Goal: Task Accomplishment & Management: Manage account settings

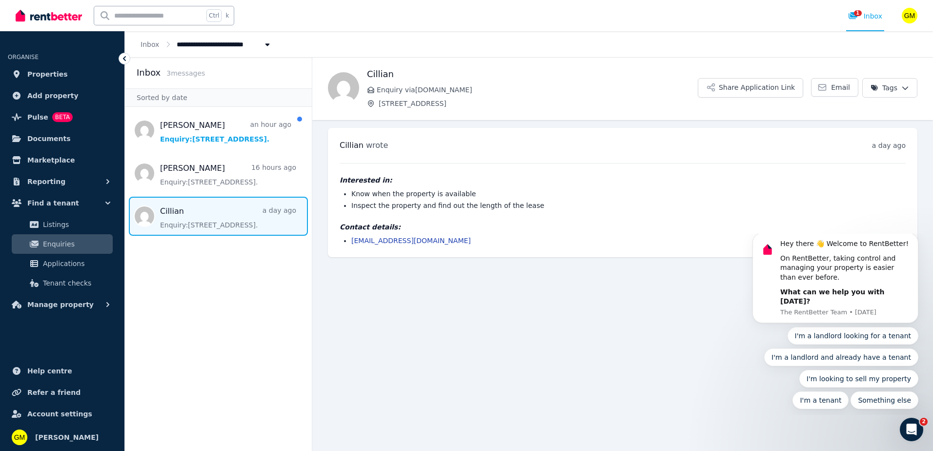
click at [225, 43] on span "[STREET_ADDRESS]" at bounding box center [217, 44] width 81 height 10
type input "**********"
click at [221, 73] on li "[STREET_ADDRESS]" at bounding box center [238, 80] width 122 height 18
click at [124, 60] on icon at bounding box center [124, 58] width 3 height 5
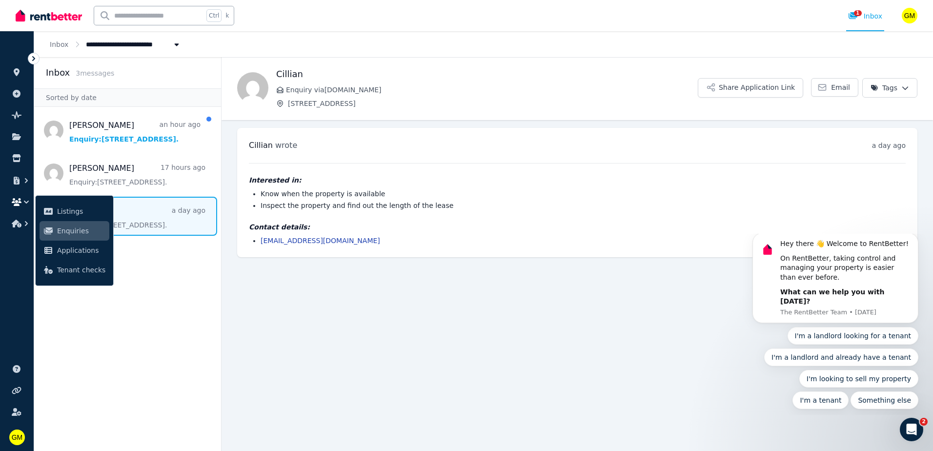
click at [34, 59] on icon at bounding box center [34, 59] width 10 height 10
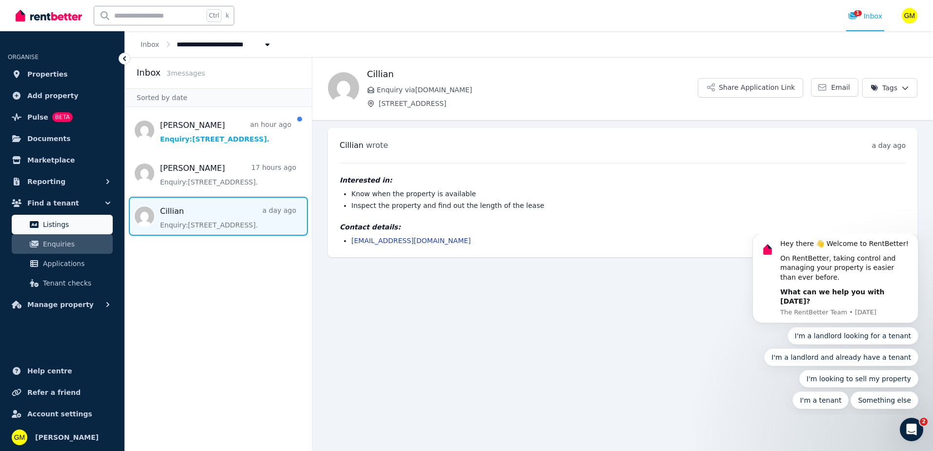
click at [60, 224] on span "Listings" at bounding box center [76, 225] width 66 height 12
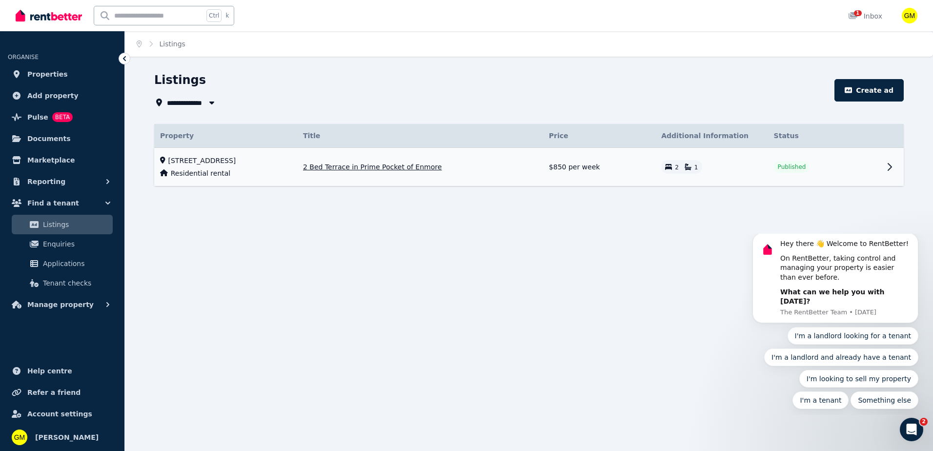
click at [429, 166] on span "2 Bed Terrace in Prime Pocket of Enmore" at bounding box center [372, 167] width 139 height 10
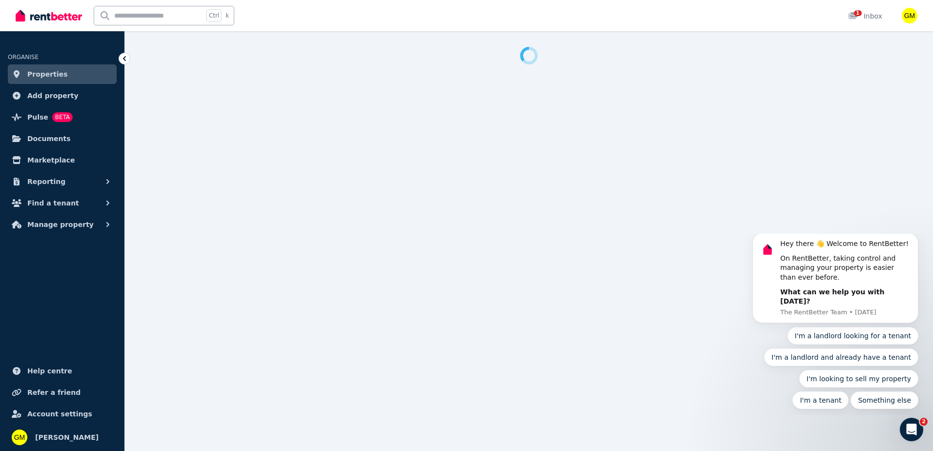
select select "***"
select select "**********"
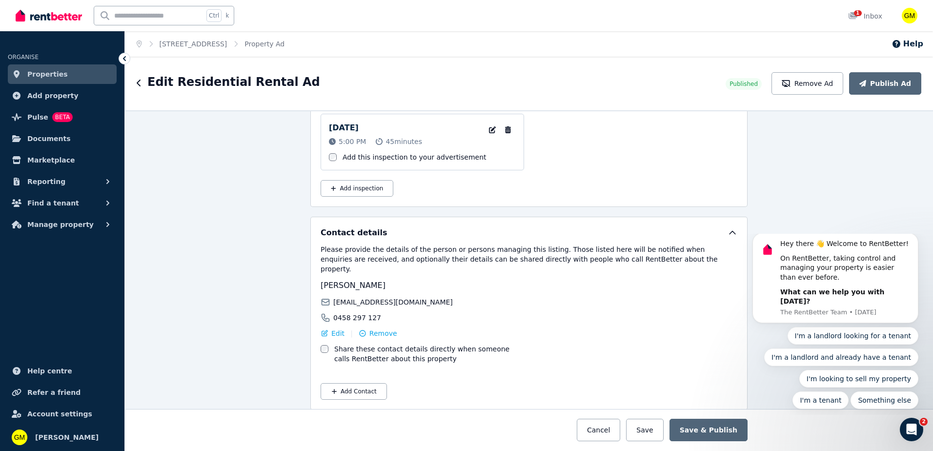
scroll to position [1310, 0]
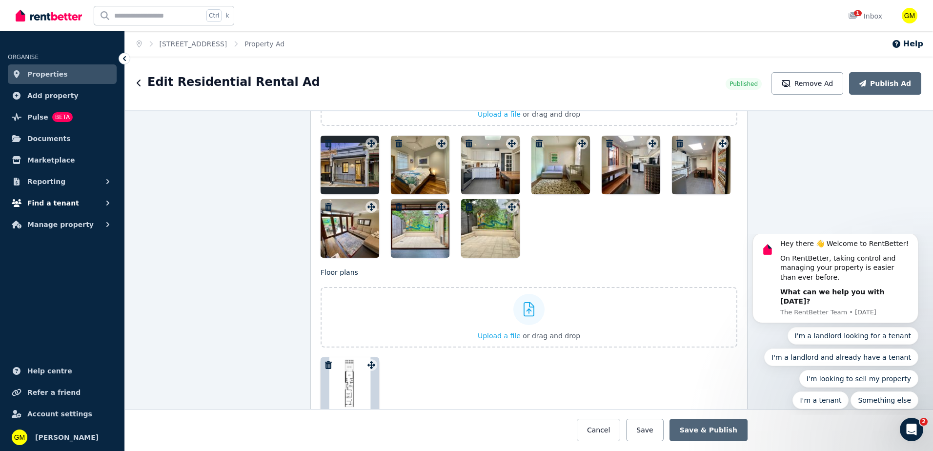
click at [86, 201] on button "Find a tenant" at bounding box center [62, 203] width 109 height 20
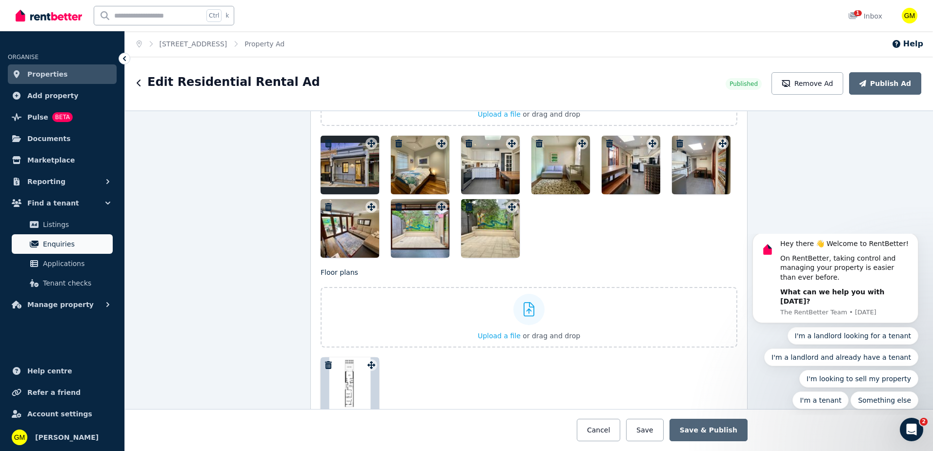
click at [60, 243] on span "Enquiries" at bounding box center [76, 244] width 66 height 12
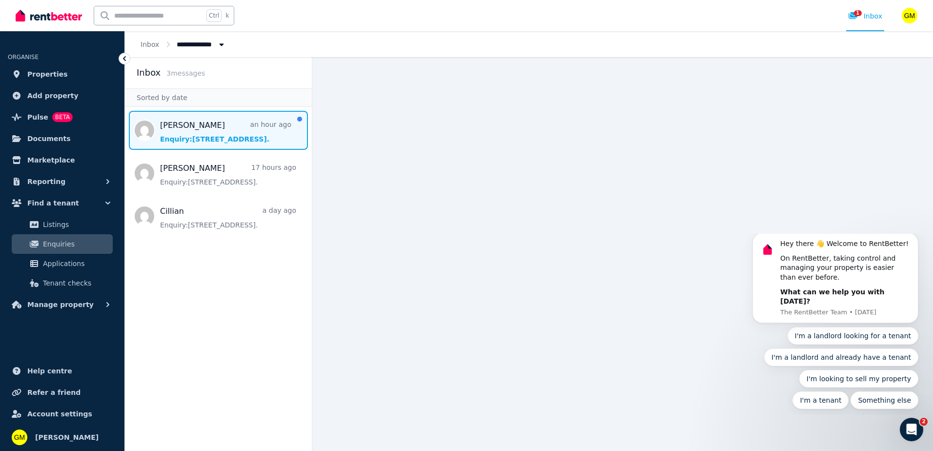
click at [199, 137] on span "Message list" at bounding box center [218, 130] width 187 height 39
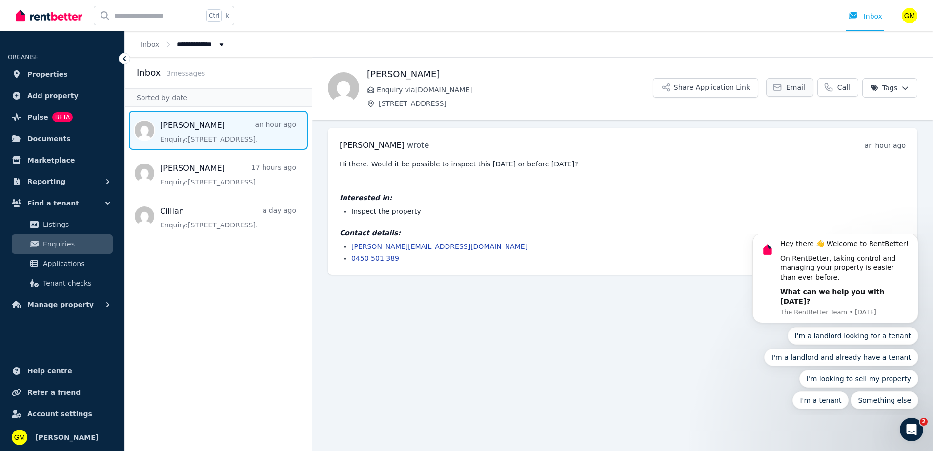
click at [793, 84] on span "Email" at bounding box center [795, 87] width 19 height 10
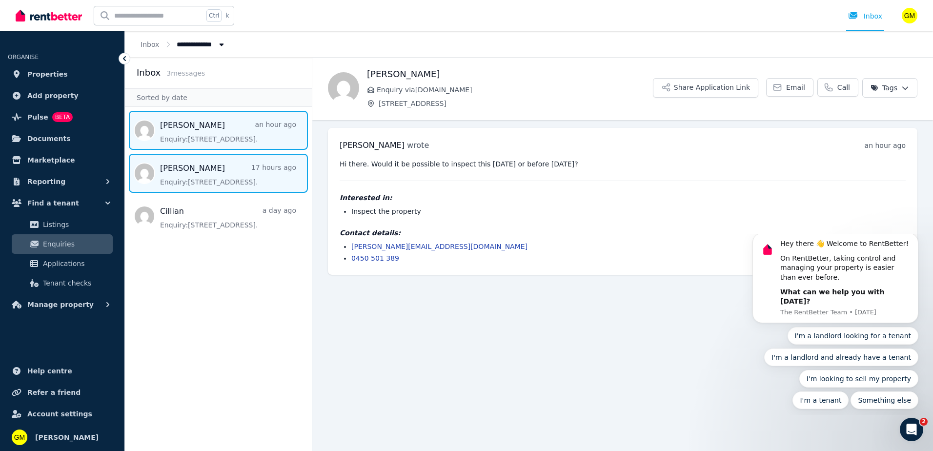
click at [220, 172] on span "Message list" at bounding box center [218, 173] width 187 height 39
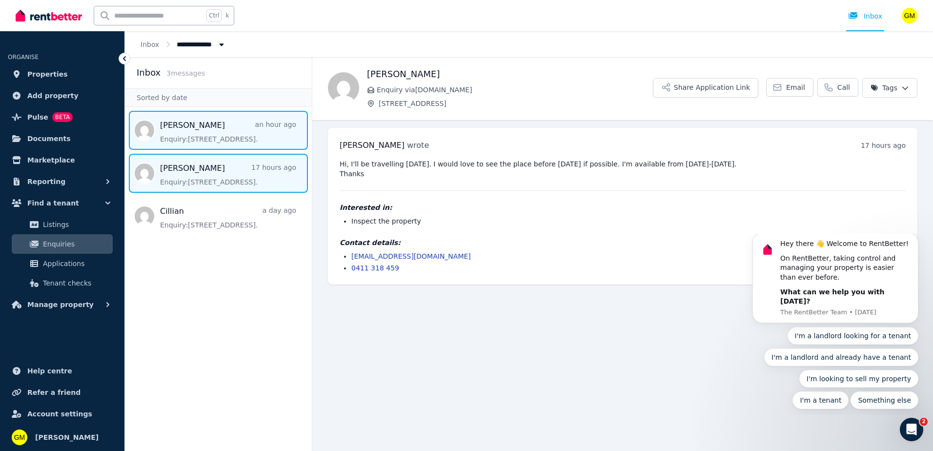
click at [210, 134] on span "Message list" at bounding box center [218, 130] width 187 height 39
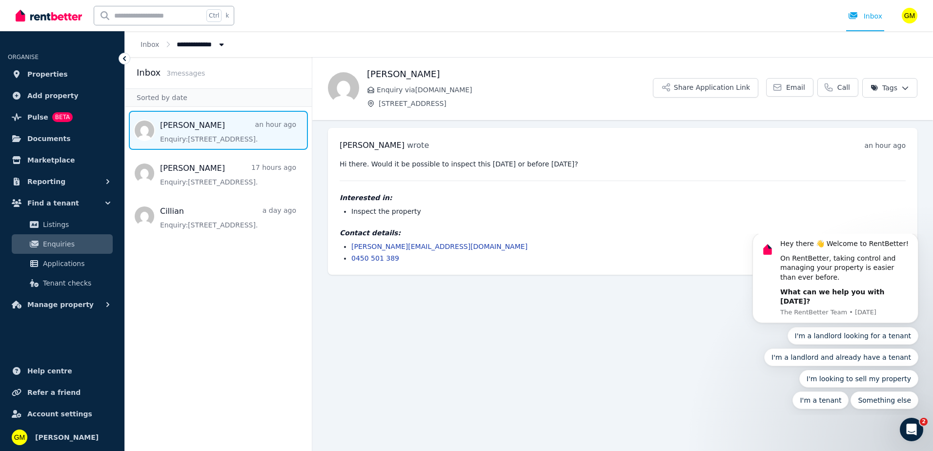
click at [56, 244] on span "Enquiries" at bounding box center [76, 244] width 66 height 12
click at [916, 432] on div "Open Intercom Messenger" at bounding box center [910, 428] width 32 height 32
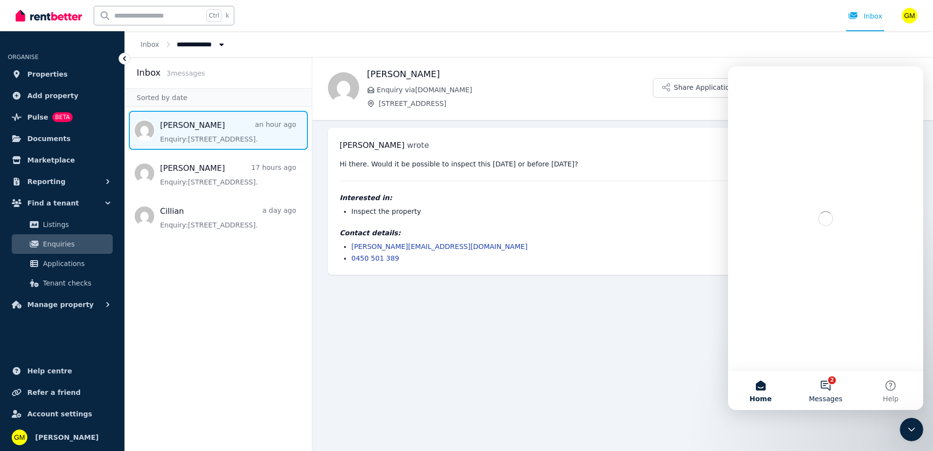
click at [836, 381] on button "2 Messages" at bounding box center [825, 390] width 65 height 39
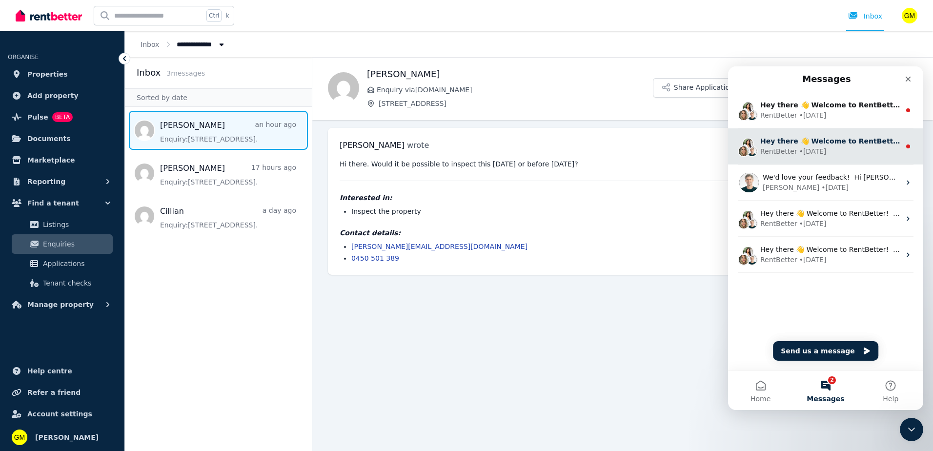
click at [832, 150] on div "RentBetter • 6w ago" at bounding box center [830, 151] width 140 height 10
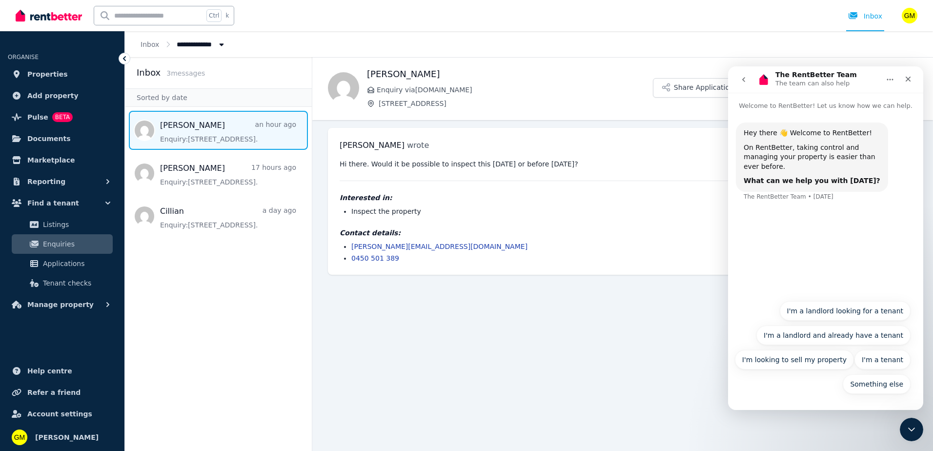
click at [744, 80] on icon "go back" at bounding box center [743, 80] width 8 height 8
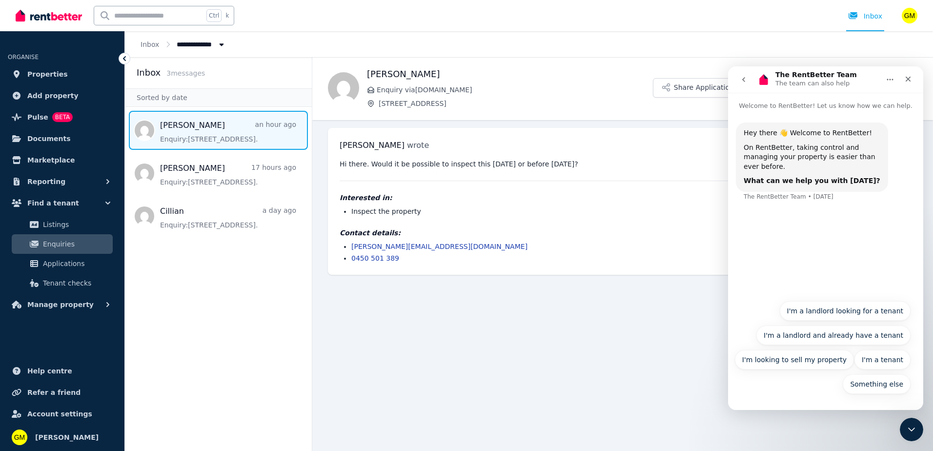
click at [742, 77] on icon "go back" at bounding box center [743, 80] width 8 height 8
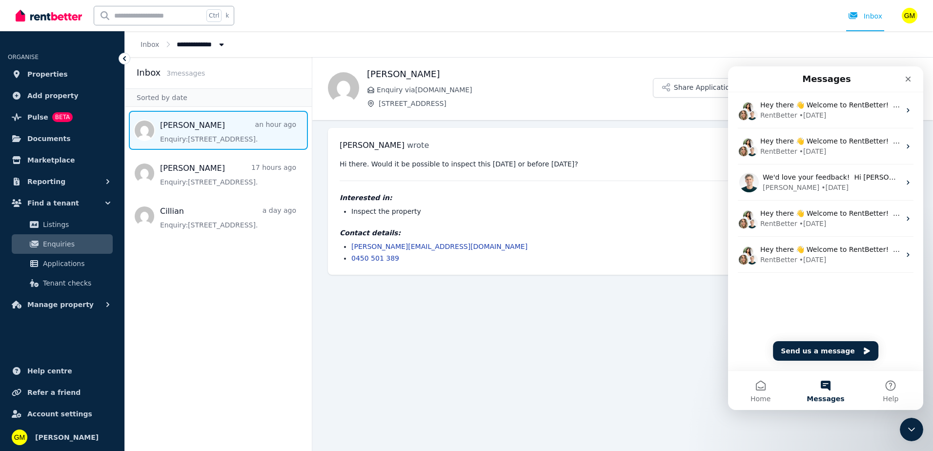
click at [425, 326] on main "Back Liz Nelson Enquiry via RealEstate.com.au 56 Gladstone Street, Enmore Share…" at bounding box center [622, 254] width 620 height 394
click at [499, 269] on div "Liz Nelson wrote an hour ago 10:44 am on Mon, 8 Sep 2025 Hi there. Would it be …" at bounding box center [622, 201] width 589 height 147
click at [912, 76] on icon "Close" at bounding box center [908, 79] width 8 height 8
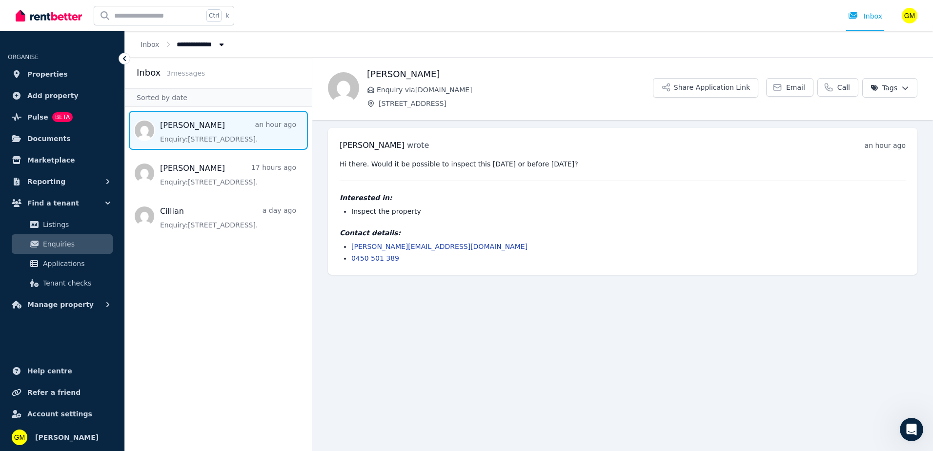
click at [52, 242] on span "Enquiries" at bounding box center [76, 244] width 66 height 12
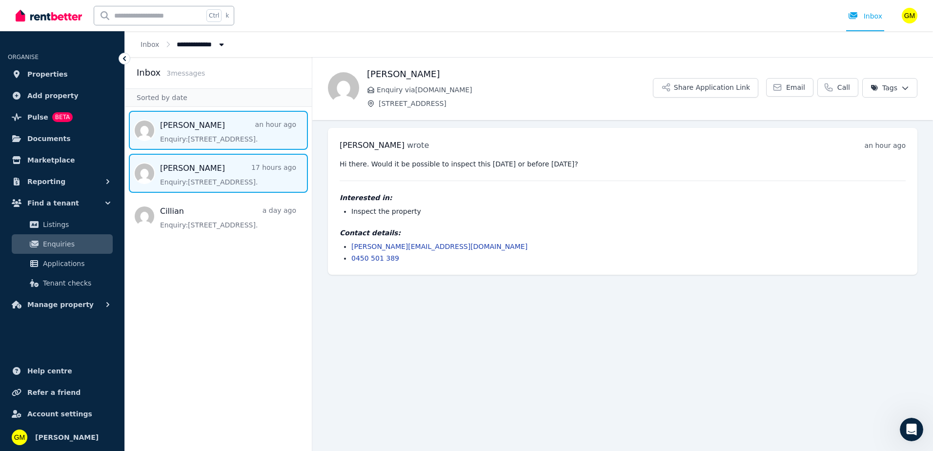
click at [196, 170] on span "Message list" at bounding box center [218, 173] width 187 height 39
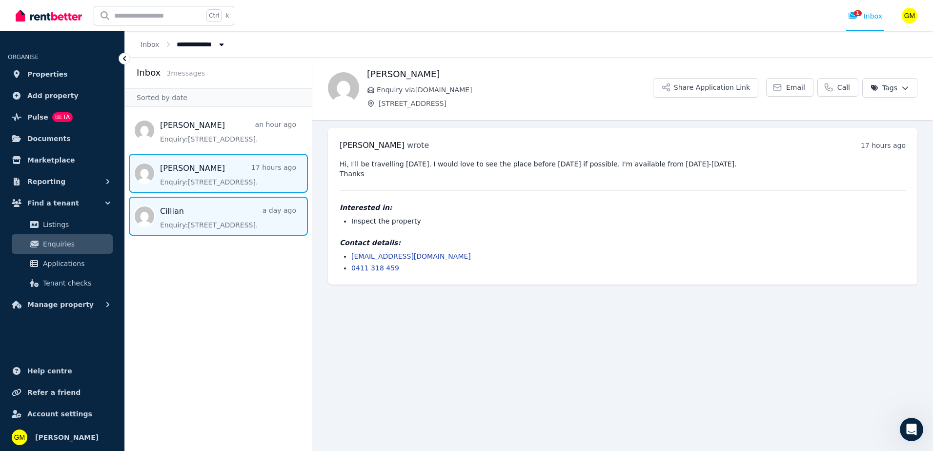
click at [219, 217] on span "Message list" at bounding box center [218, 216] width 187 height 39
